Goal: Book appointment/travel/reservation

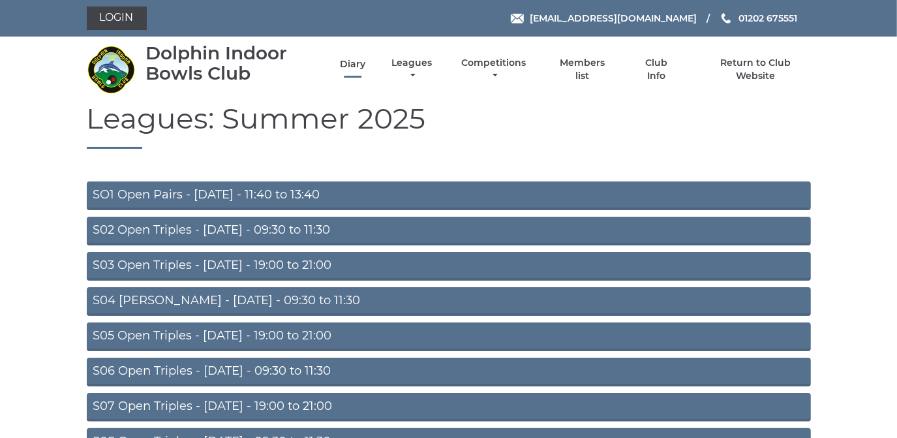
click at [352, 61] on link "Diary" at bounding box center [352, 64] width 25 height 12
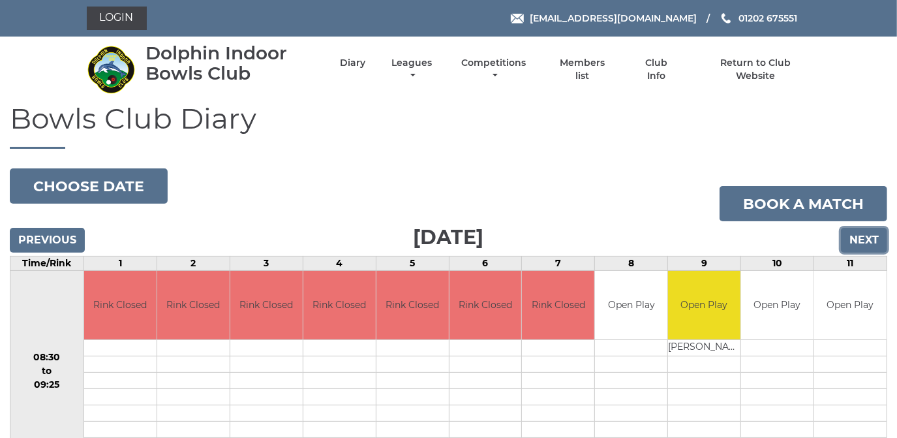
click at [863, 243] on input "Next" at bounding box center [864, 240] width 46 height 25
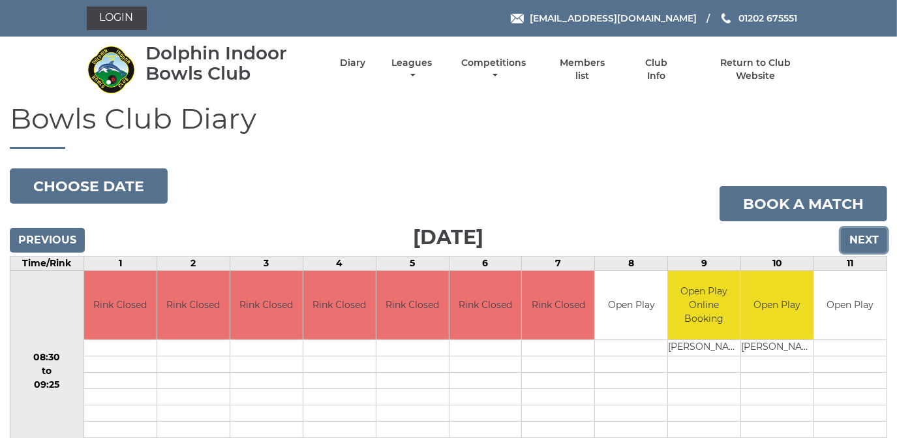
click at [863, 243] on input "Next" at bounding box center [864, 240] width 46 height 25
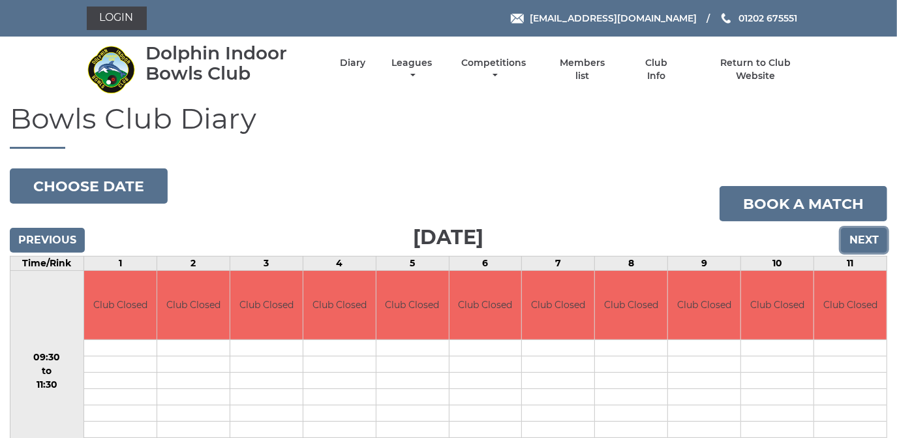
click at [863, 243] on input "Next" at bounding box center [864, 240] width 46 height 25
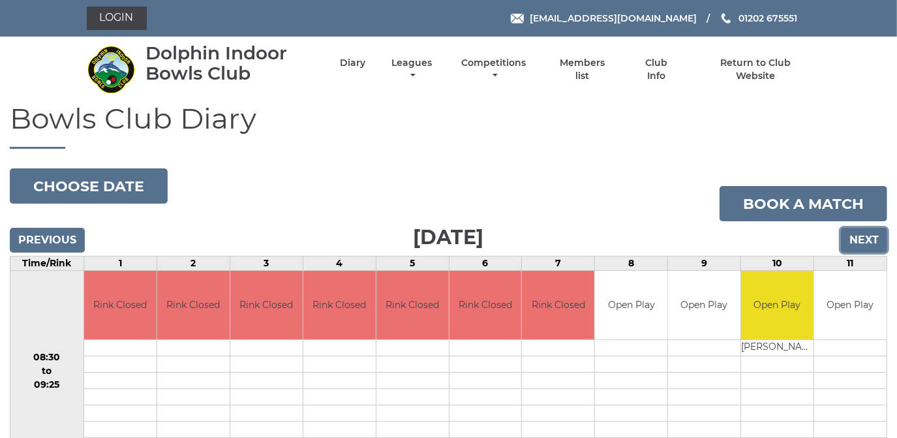
click at [863, 243] on input "Next" at bounding box center [864, 240] width 46 height 25
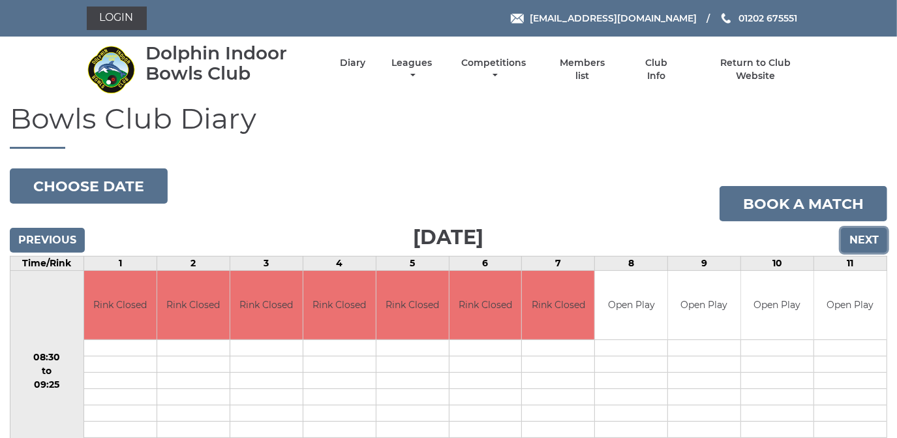
drag, startPoint x: 0, startPoint y: 0, endPoint x: 863, endPoint y: 243, distance: 896.4
click at [863, 243] on input "Next" at bounding box center [864, 240] width 46 height 25
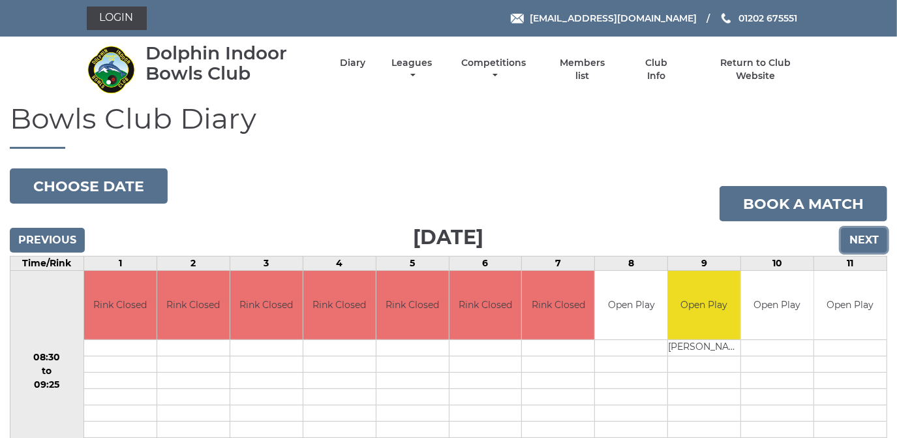
click at [863, 236] on input "Next" at bounding box center [864, 240] width 46 height 25
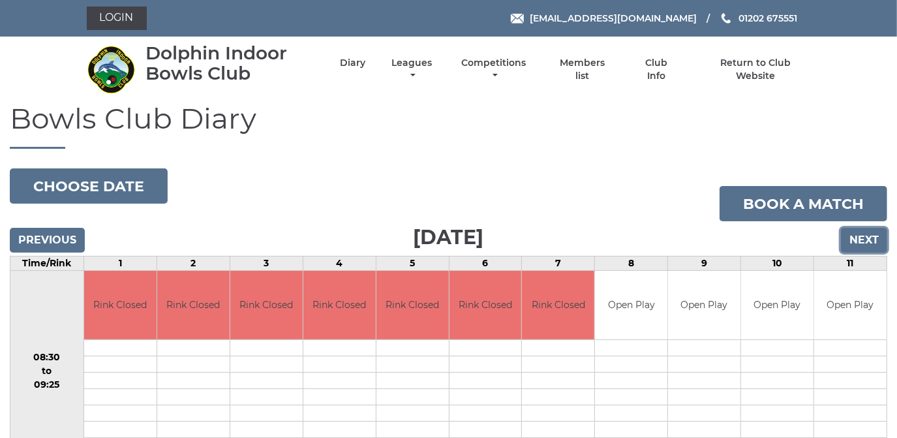
click at [863, 236] on input "Next" at bounding box center [864, 240] width 46 height 25
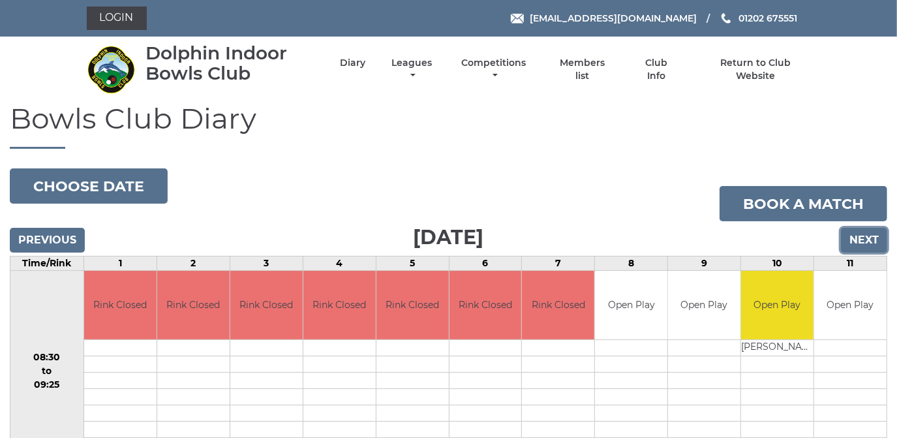
click at [863, 236] on input "Next" at bounding box center [864, 240] width 46 height 25
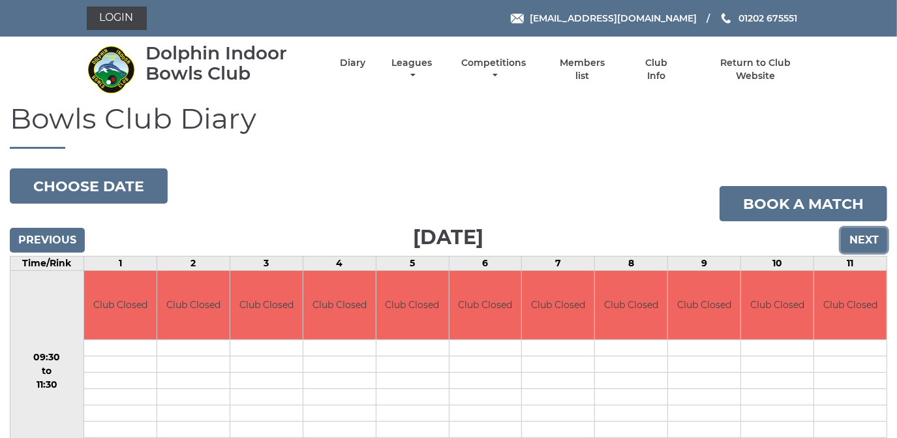
click at [863, 236] on input "Next" at bounding box center [864, 240] width 46 height 25
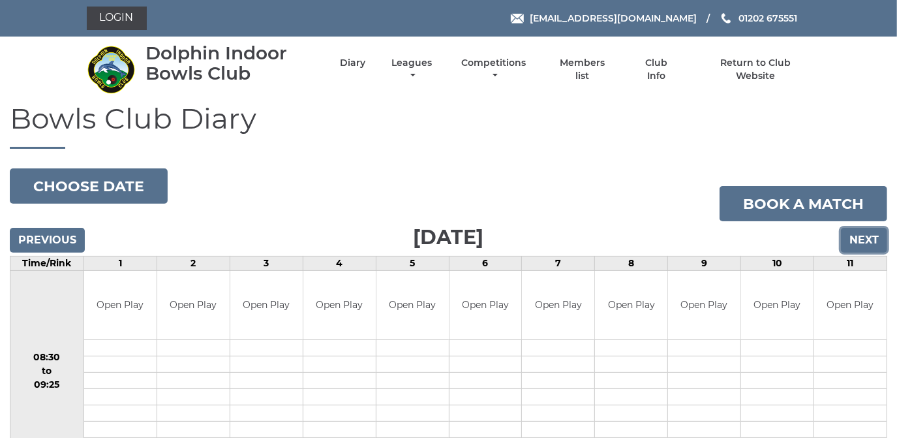
click at [863, 236] on input "Next" at bounding box center [864, 240] width 46 height 25
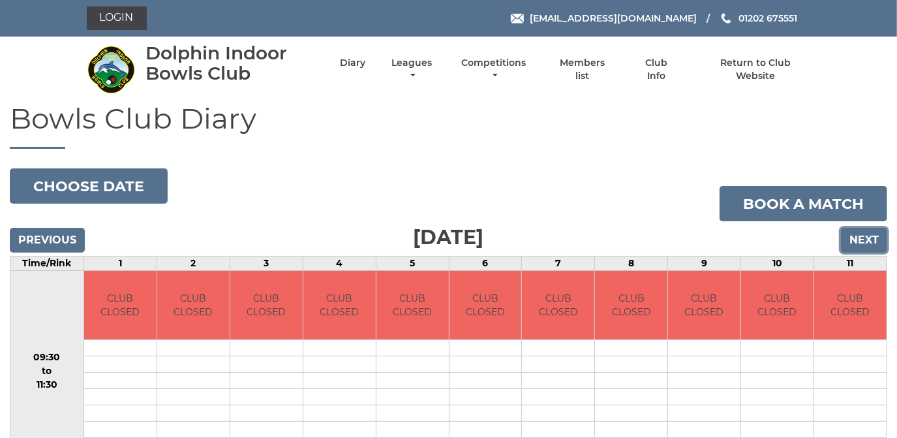
drag, startPoint x: 0, startPoint y: 0, endPoint x: 863, endPoint y: 236, distance: 894.6
click at [863, 236] on input "Next" at bounding box center [864, 240] width 46 height 25
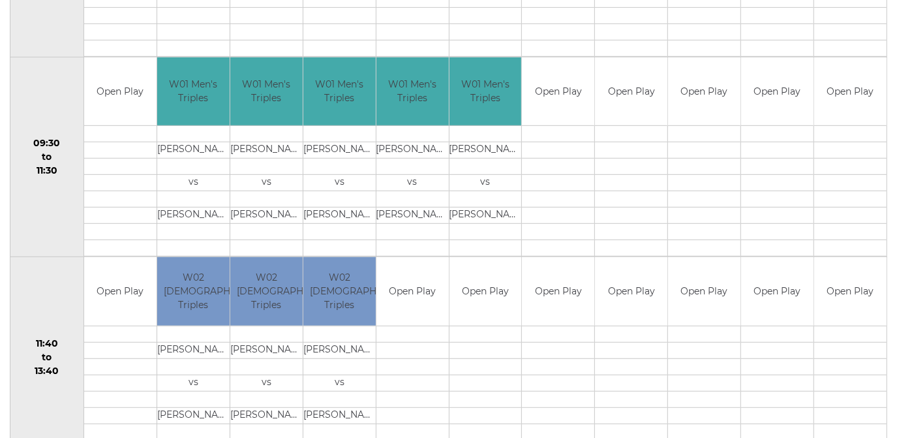
scroll to position [415, 0]
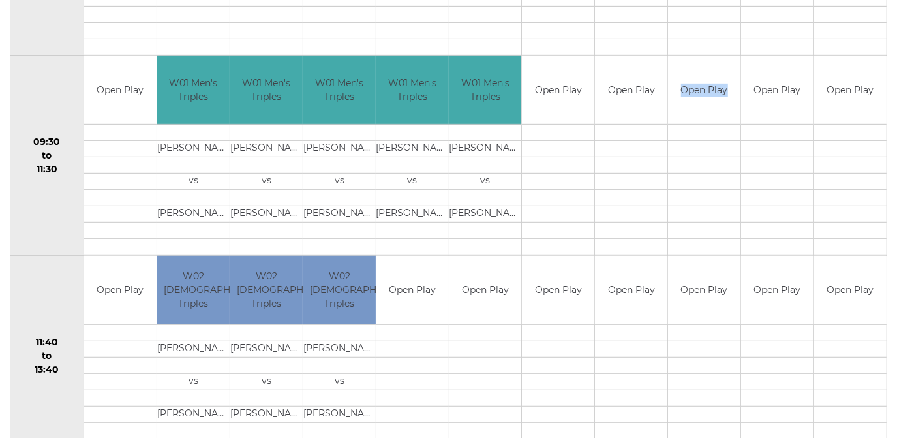
drag, startPoint x: 179, startPoint y: 6, endPoint x: 665, endPoint y: 150, distance: 506.2
click at [665, 150] on tr "09:30 to 11:30 Open Play" at bounding box center [448, 155] width 877 height 200
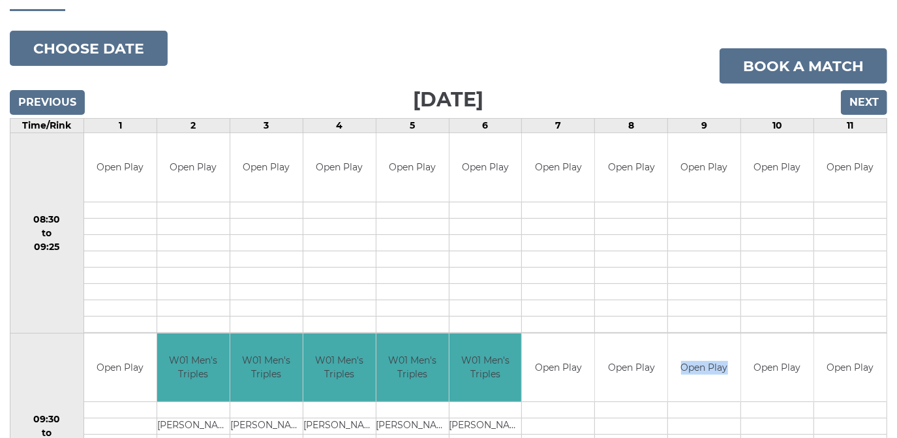
scroll to position [118, 0]
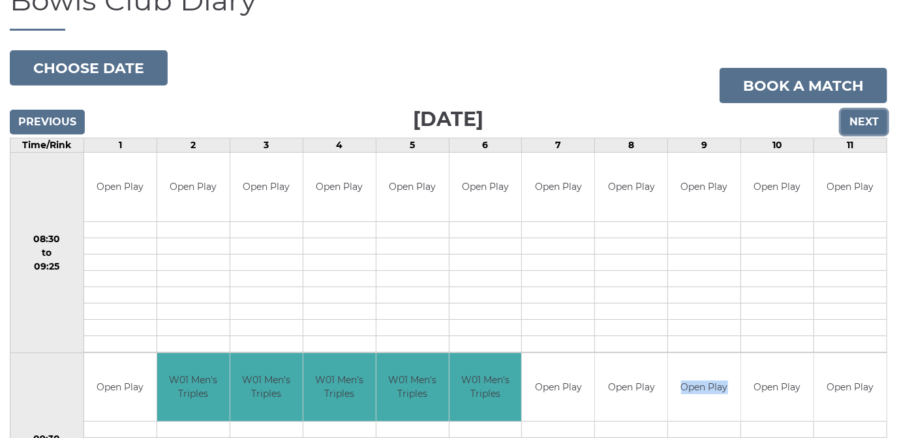
click at [864, 121] on input "Next" at bounding box center [864, 122] width 46 height 25
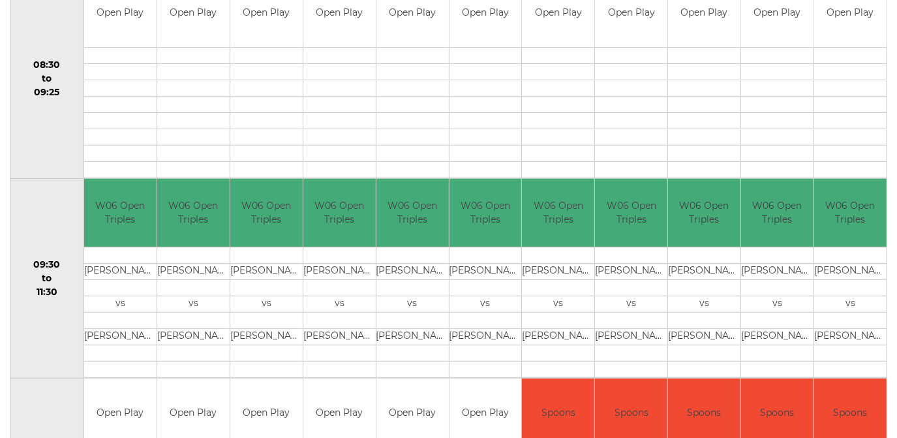
scroll to position [136, 0]
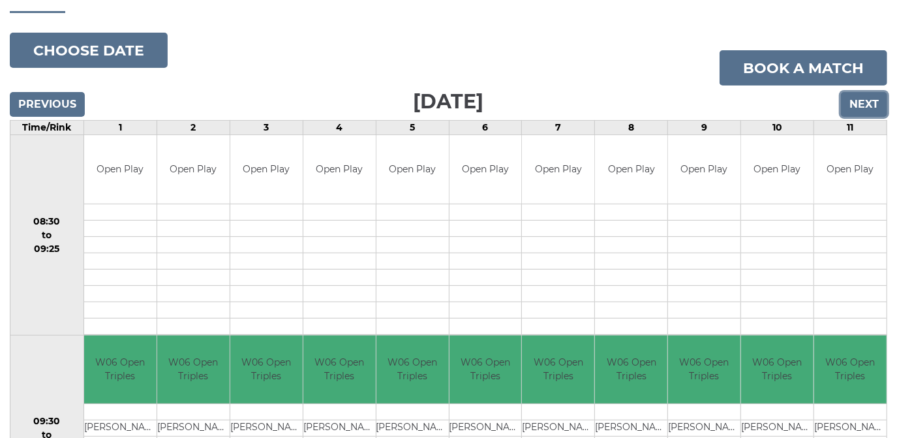
click at [867, 100] on input "Next" at bounding box center [864, 104] width 46 height 25
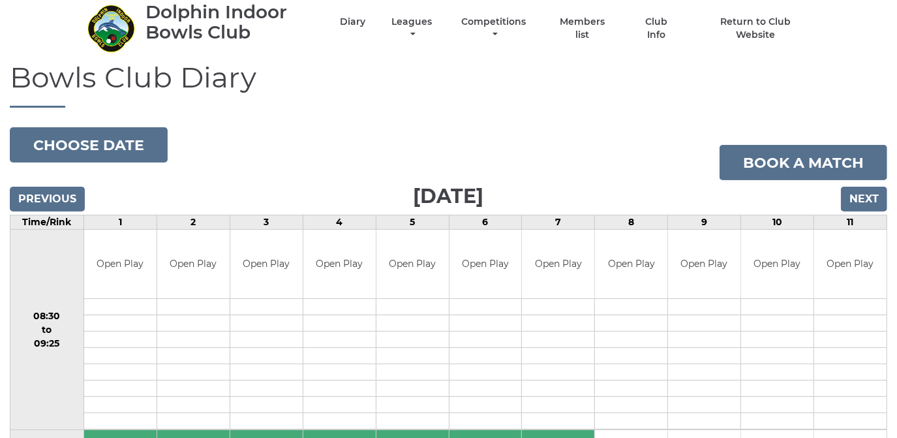
scroll to position [59, 0]
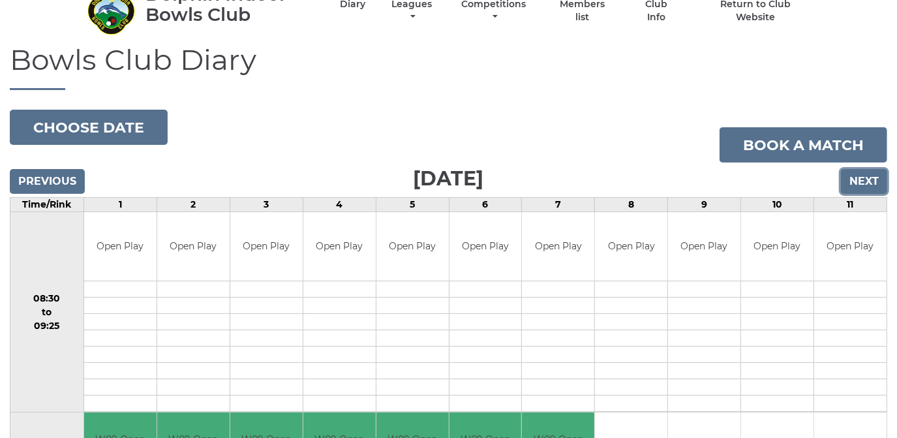
click at [869, 172] on input "Next" at bounding box center [864, 181] width 46 height 25
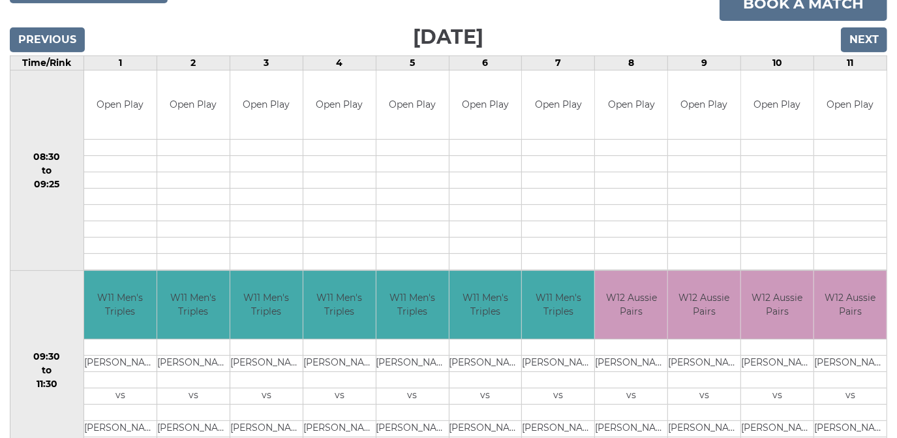
scroll to position [136, 0]
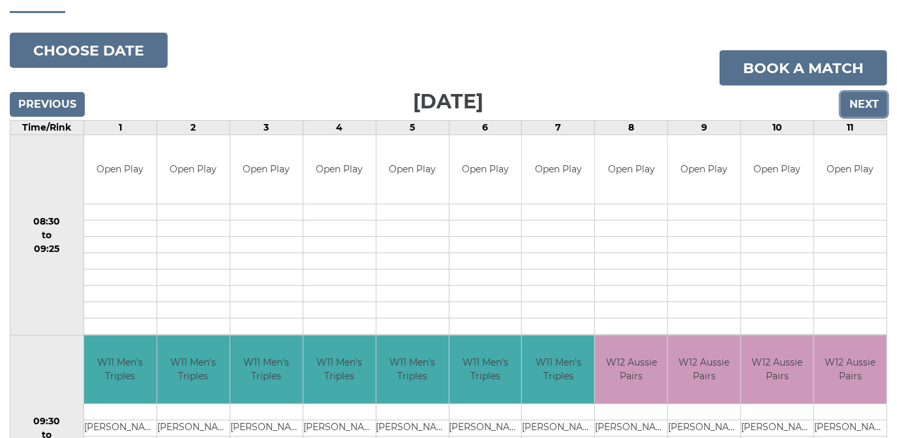
click at [873, 103] on input "Next" at bounding box center [864, 104] width 46 height 25
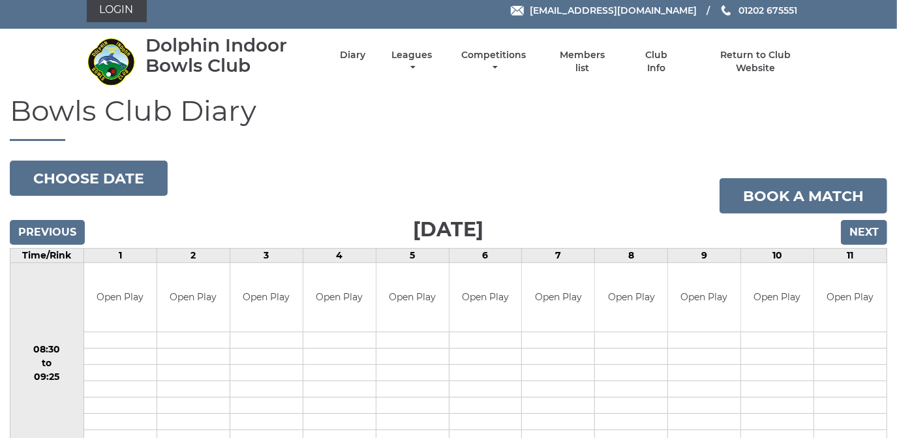
scroll to position [59, 0]
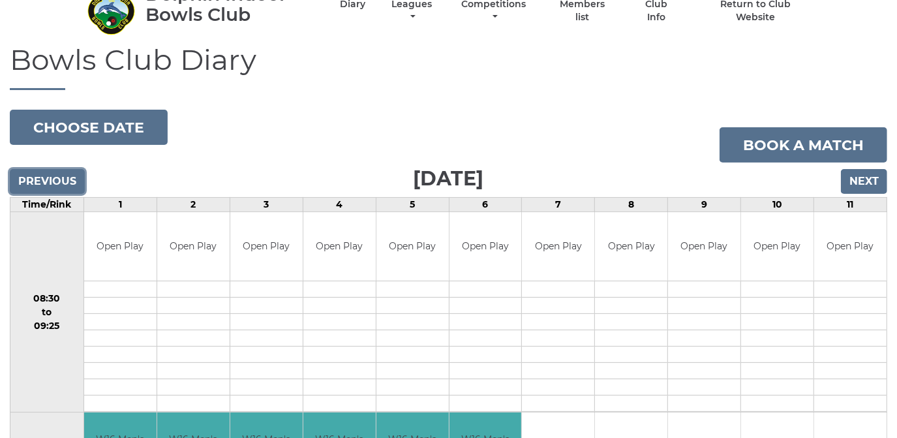
click at [47, 175] on input "Previous" at bounding box center [47, 181] width 75 height 25
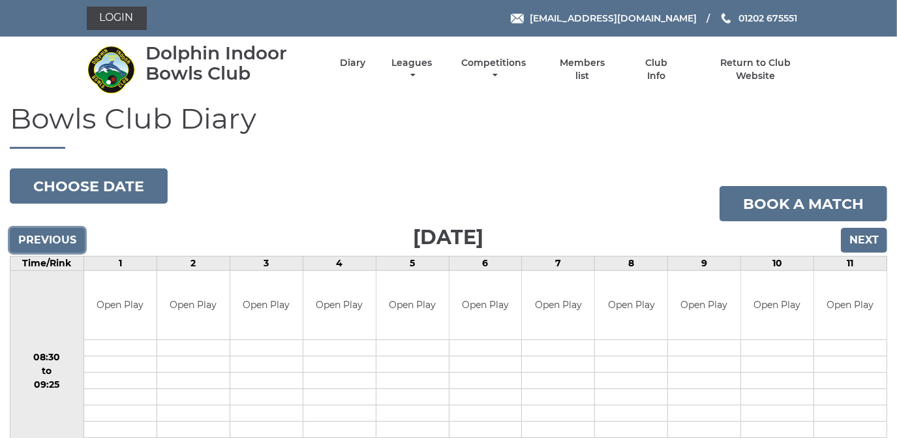
click at [63, 233] on input "Previous" at bounding box center [47, 240] width 75 height 25
click at [59, 235] on input "Previous" at bounding box center [47, 240] width 75 height 25
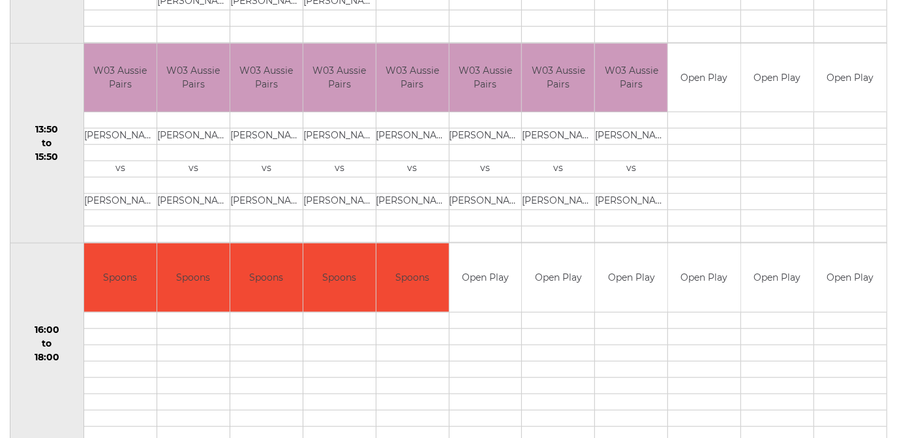
scroll to position [830, 0]
